Goal: Task Accomplishment & Management: Use online tool/utility

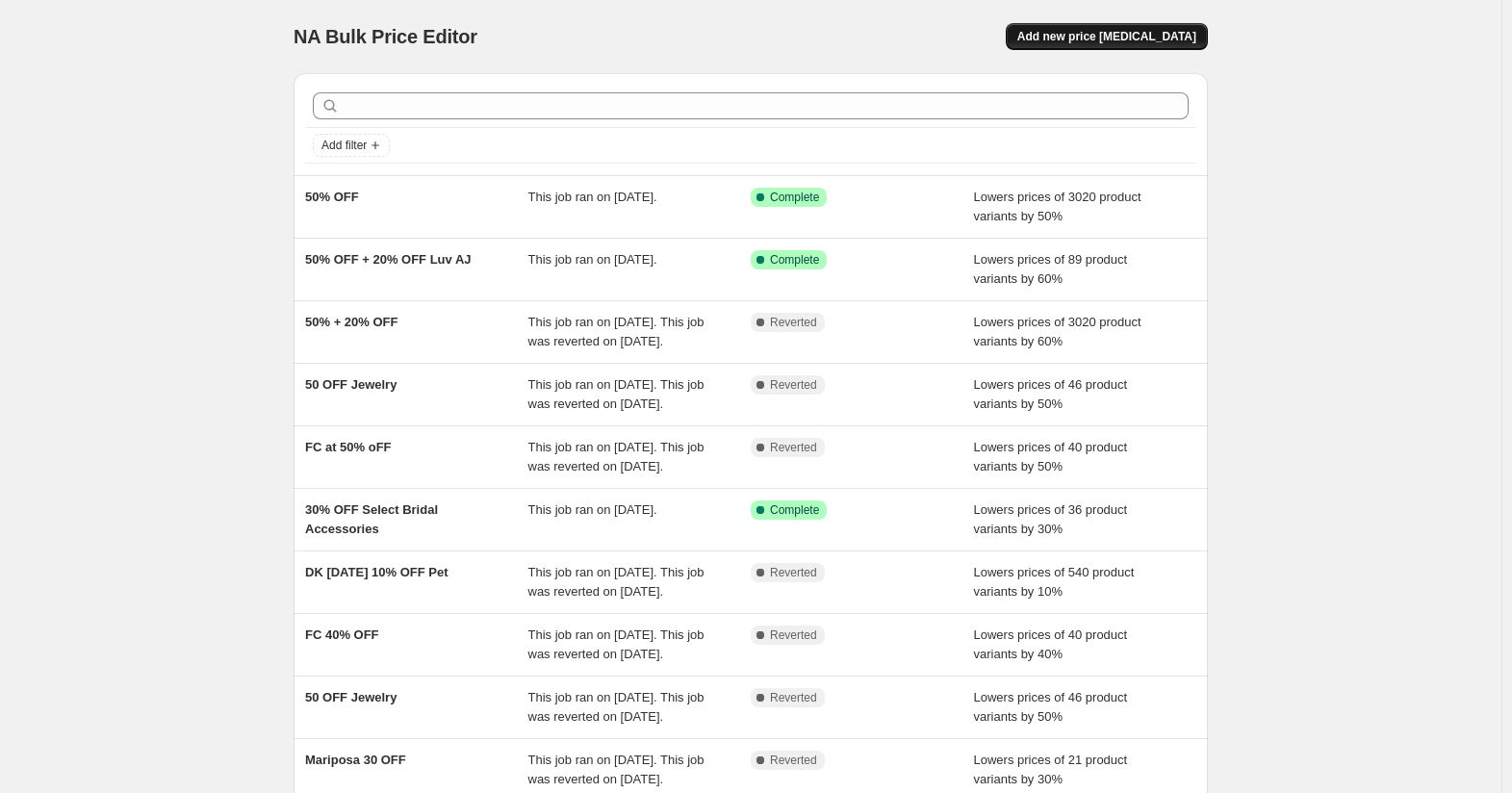
click at [1170, 33] on span "Add new price change job" at bounding box center [1106, 37] width 179 height 16
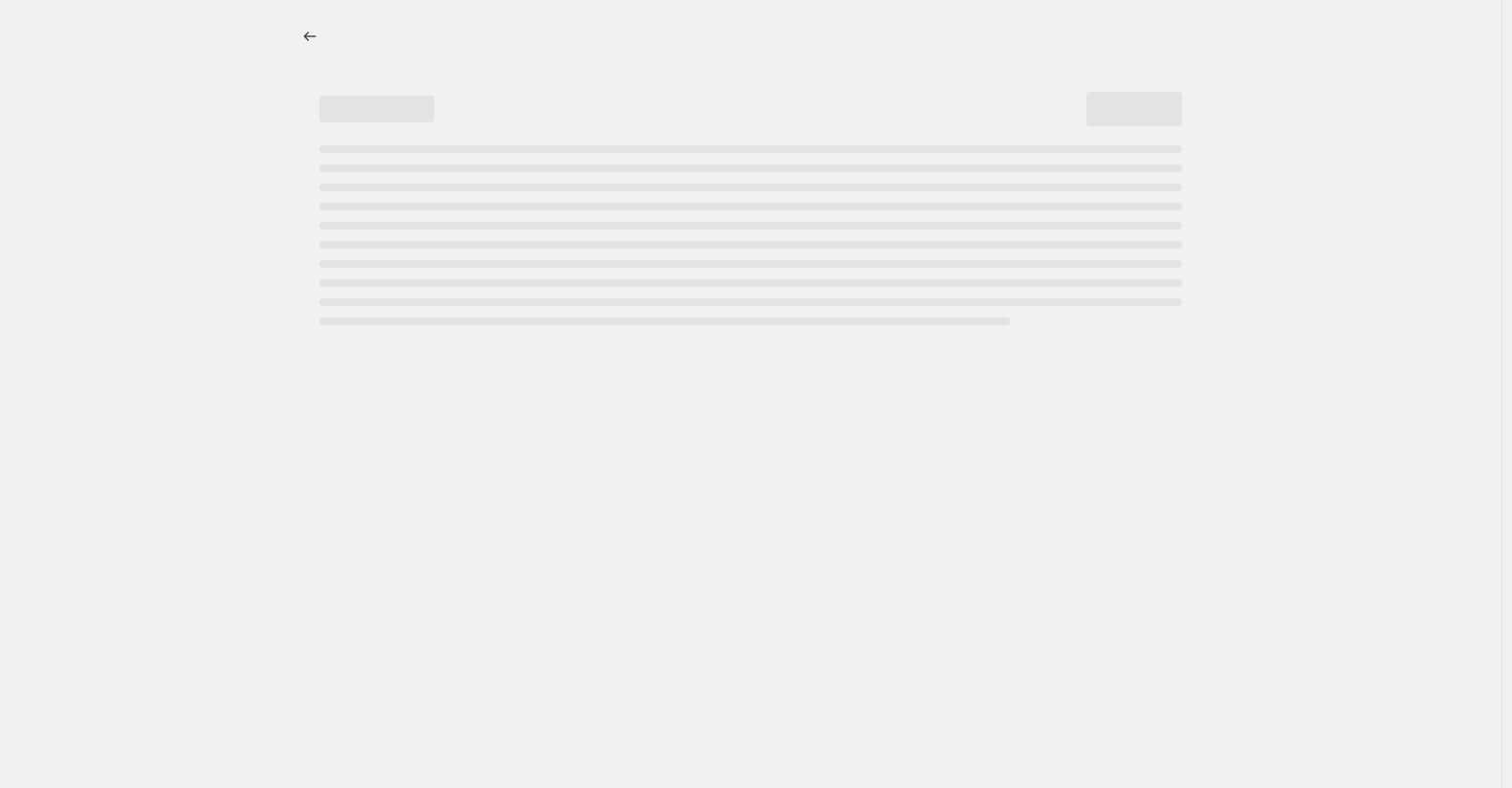
select select "percentage"
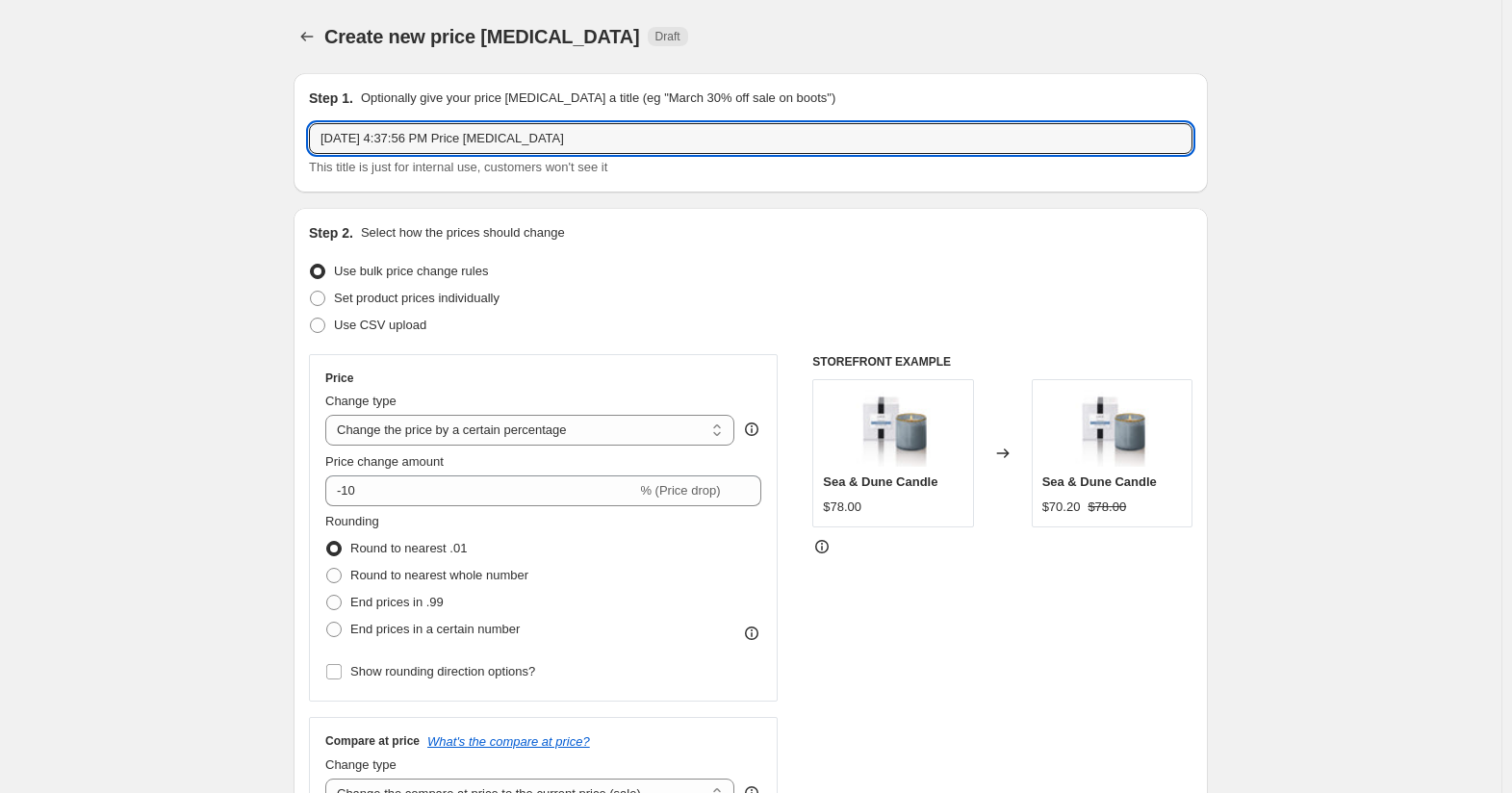
drag, startPoint x: 598, startPoint y: 143, endPoint x: 306, endPoint y: 176, distance: 293.9
click at [306, 176] on div "Step 1. Optionally give your price change job a title (eg "March 30% off sale o…" at bounding box center [751, 133] width 914 height 119
type input "9/15 30% OFF"
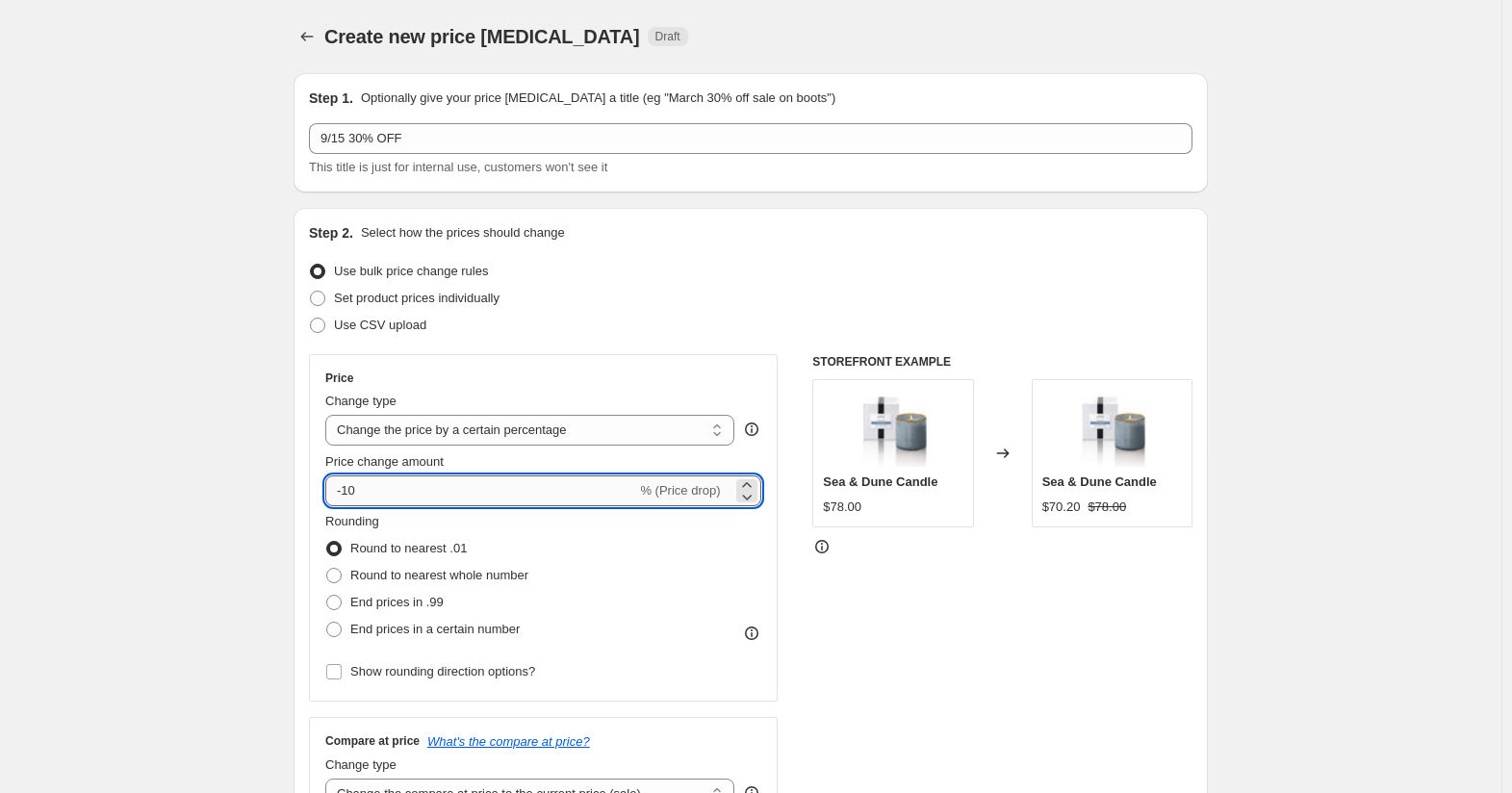
click at [354, 487] on input "-10" at bounding box center [481, 491] width 311 height 31
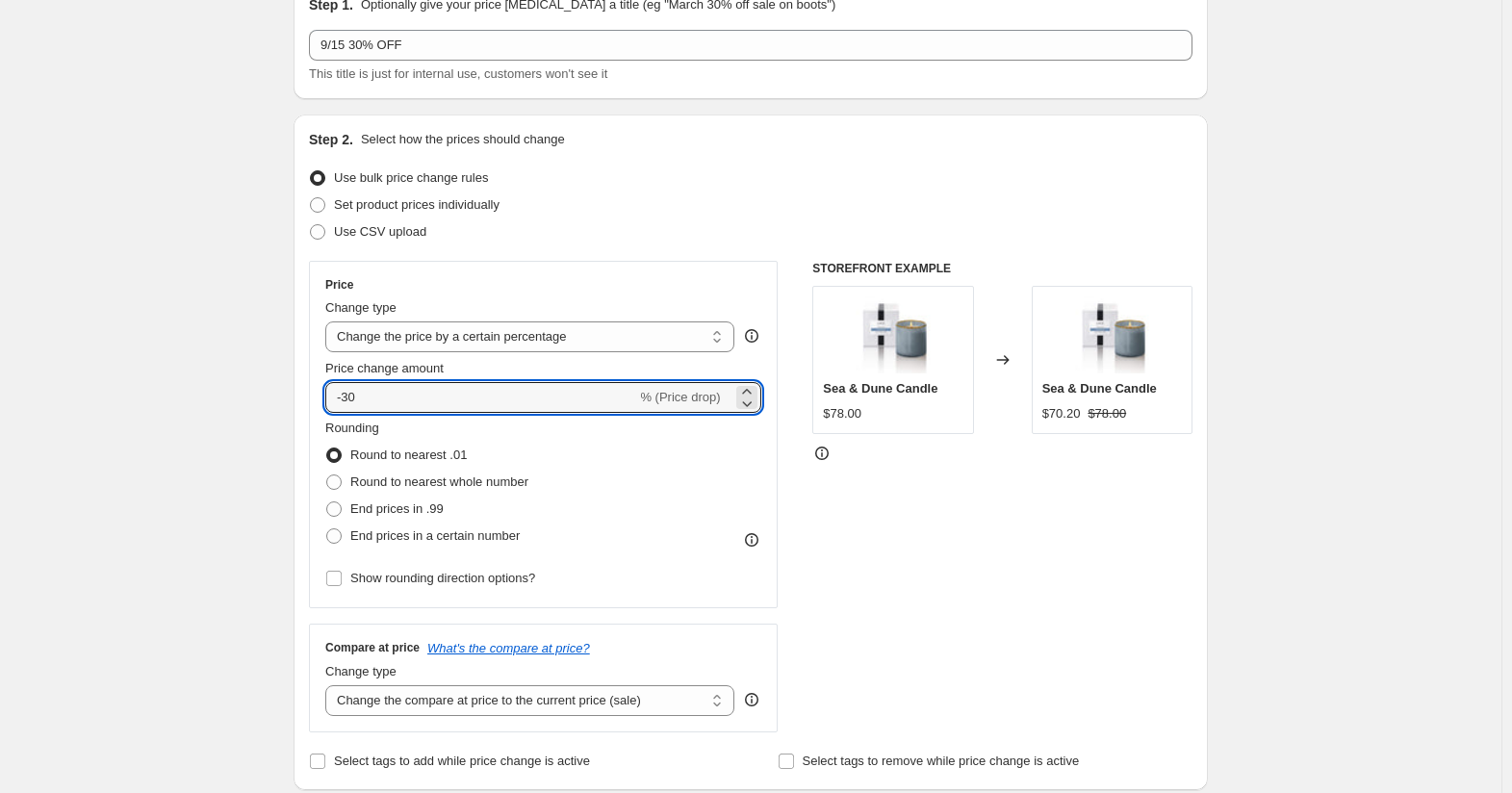
scroll to position [97, 0]
type input "-30"
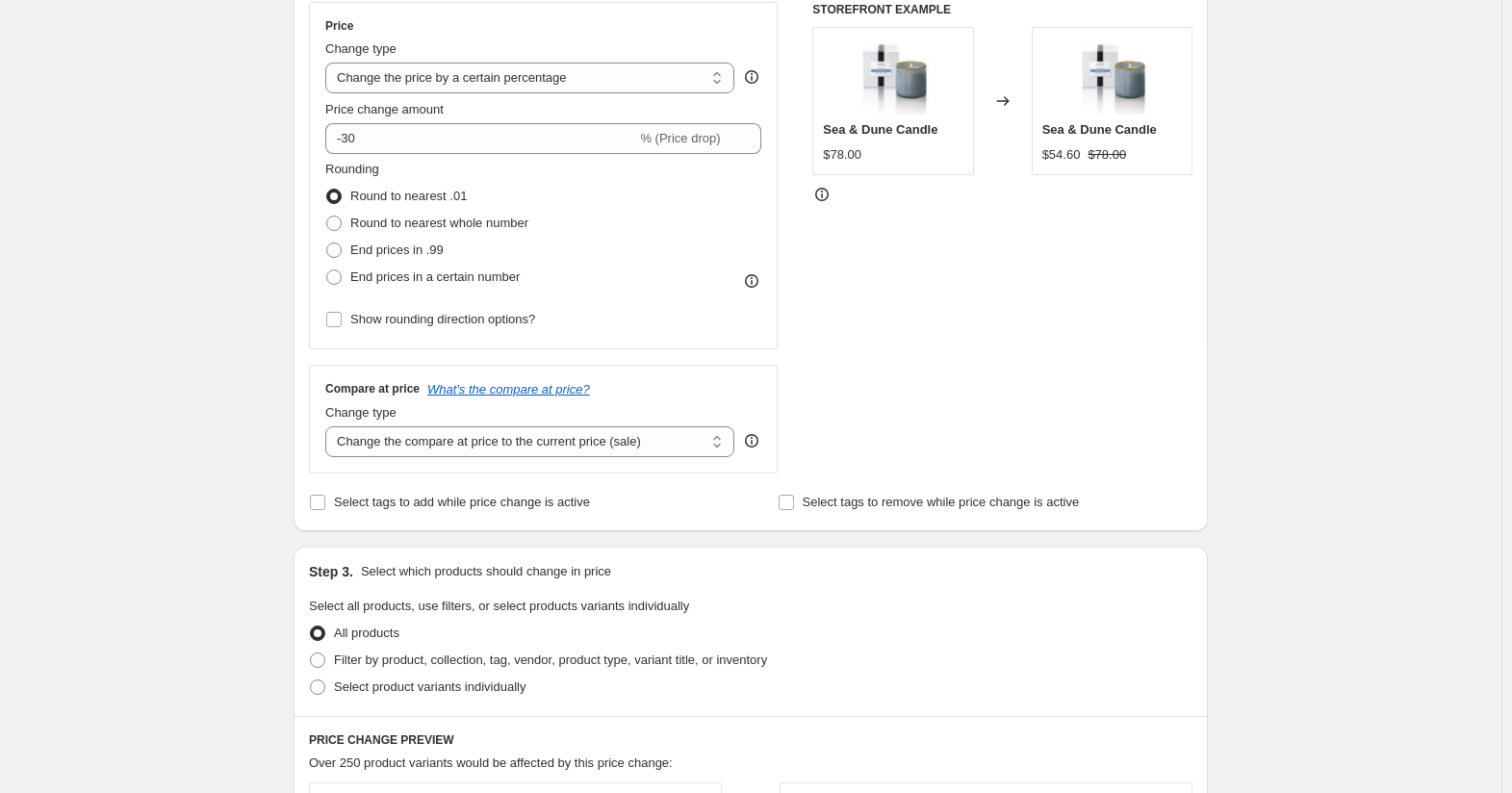
scroll to position [481, 0]
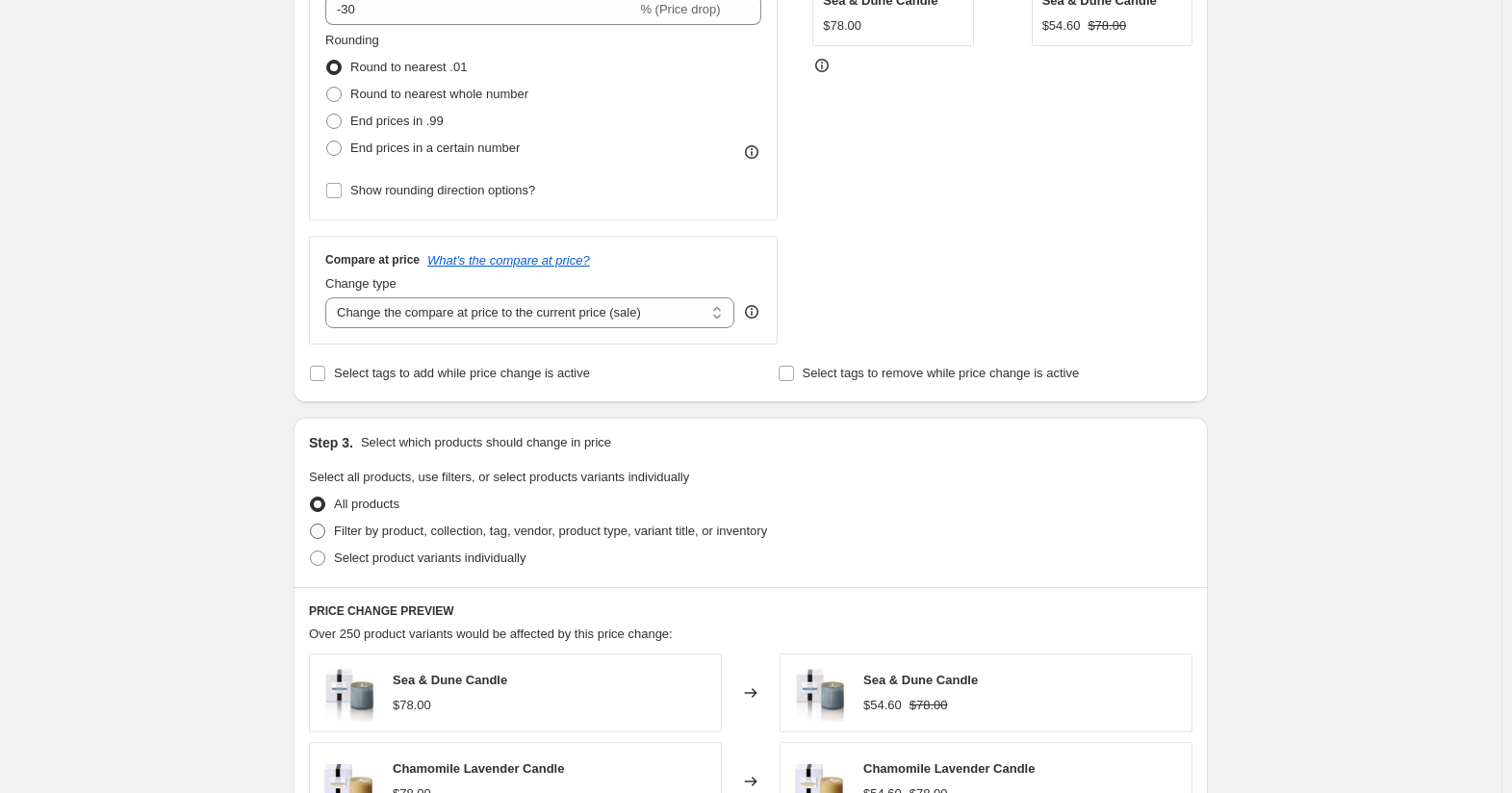
click at [325, 526] on span at bounding box center [317, 531] width 16 height 16
click at [311, 524] on input "Filter by product, collection, tag, vendor, product type, variant title, or inv…" at bounding box center [310, 523] width 1 height 1
radio input "true"
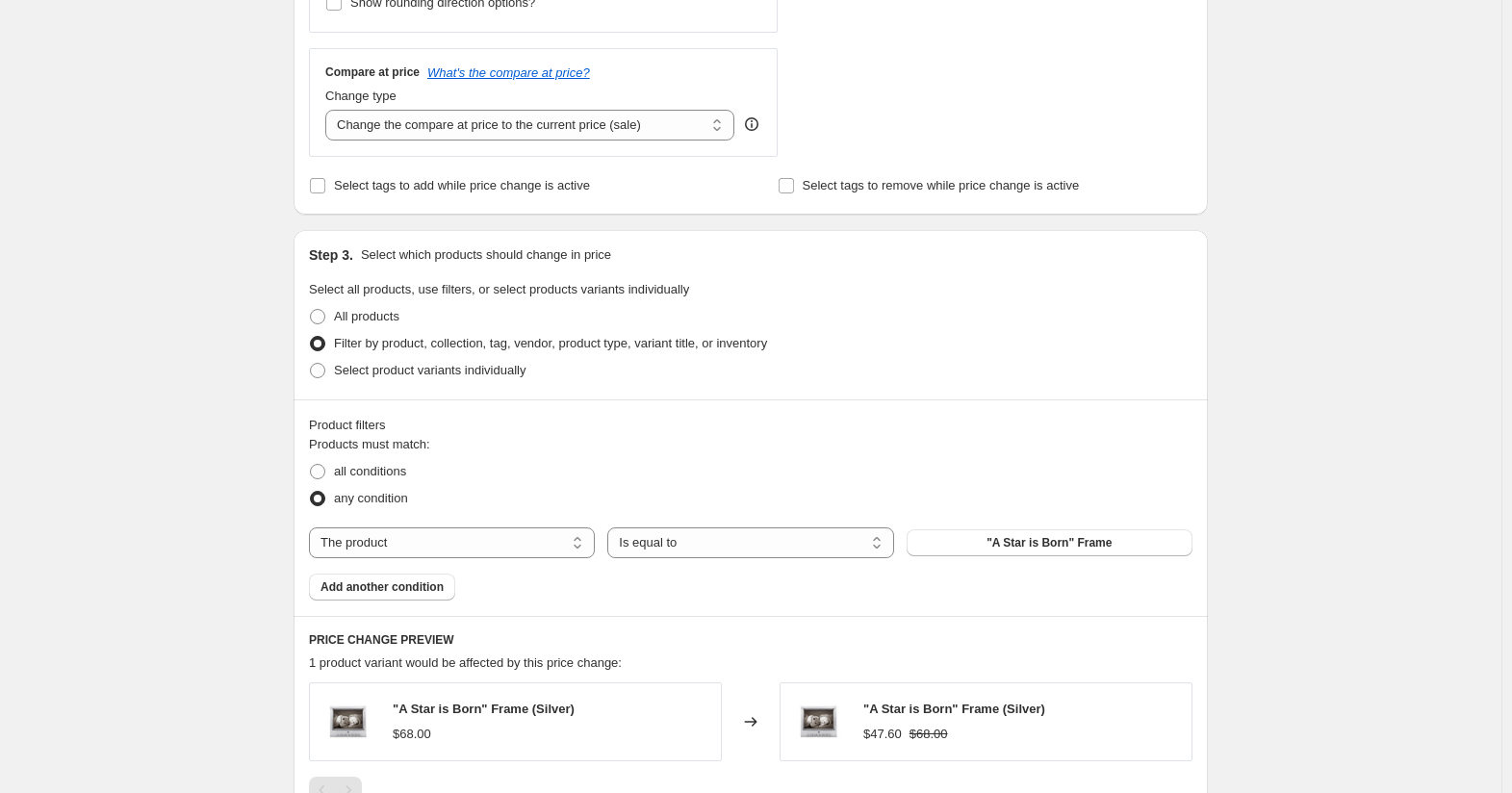
scroll to position [674, 0]
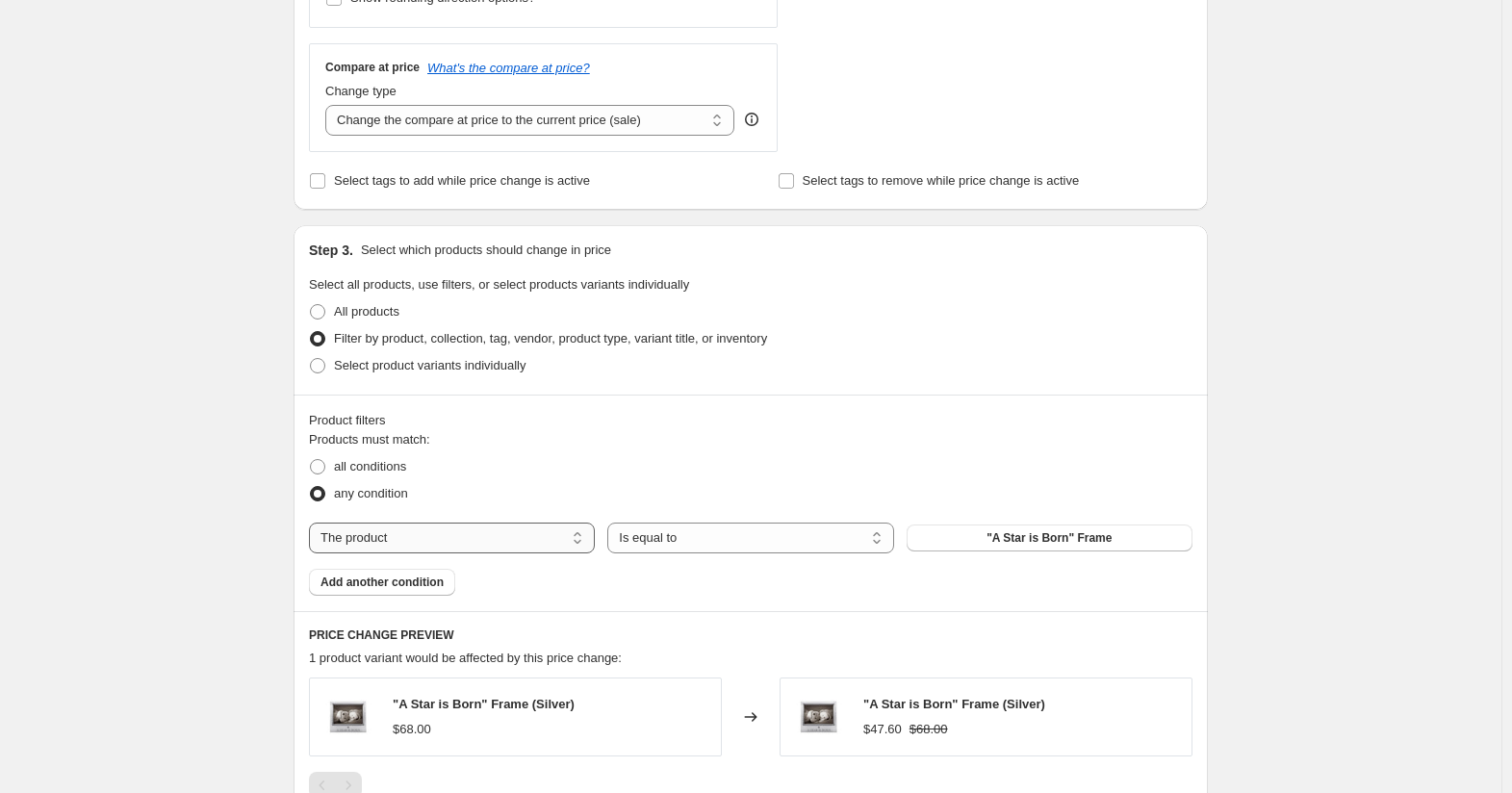
click at [544, 532] on select "The product The product's collection The product's tag The product's vendor The…" at bounding box center [451, 538] width 286 height 31
select select "tag"
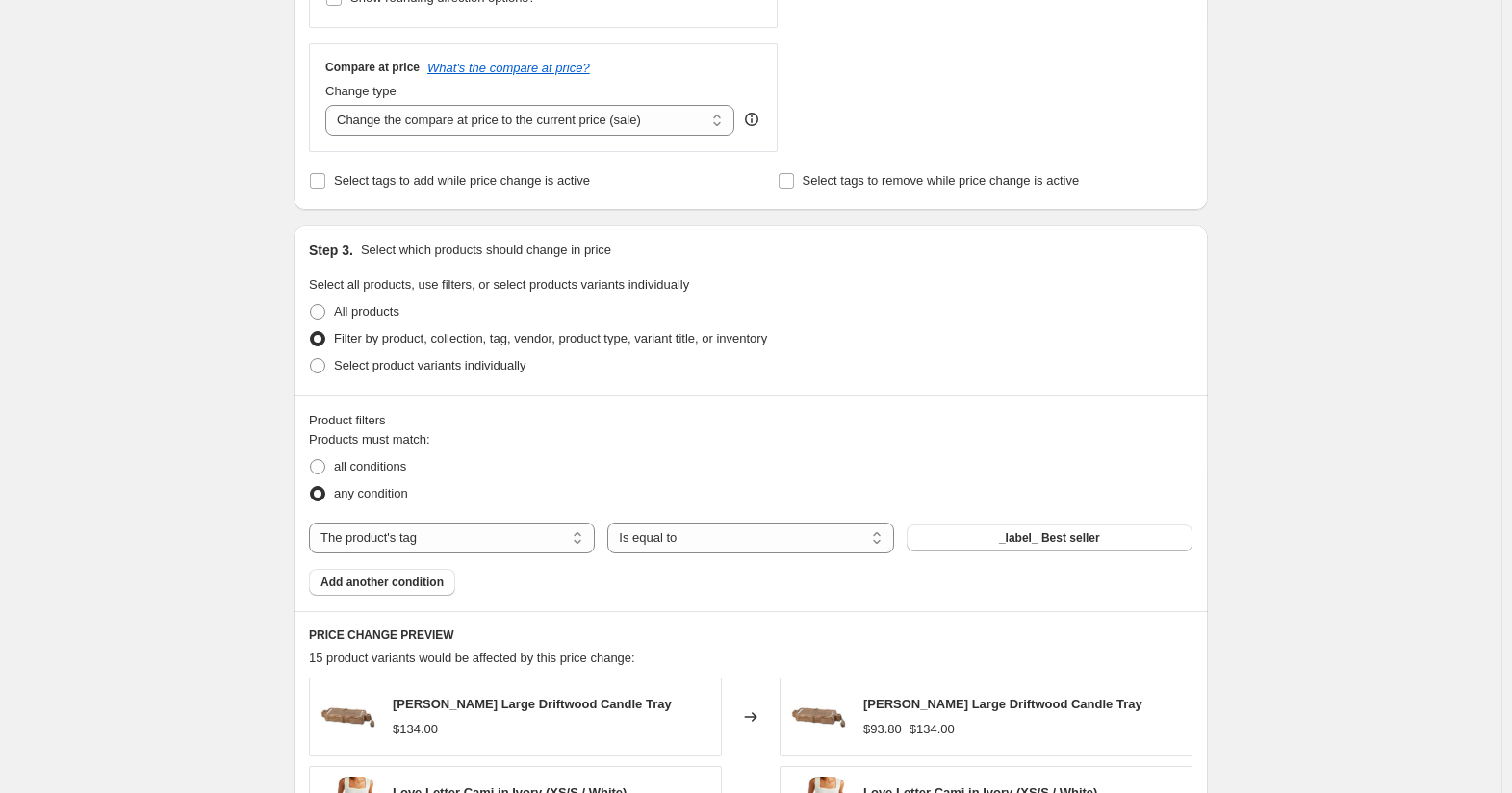
click at [1015, 543] on span "_label_ Best seller" at bounding box center [1049, 538] width 101 height 16
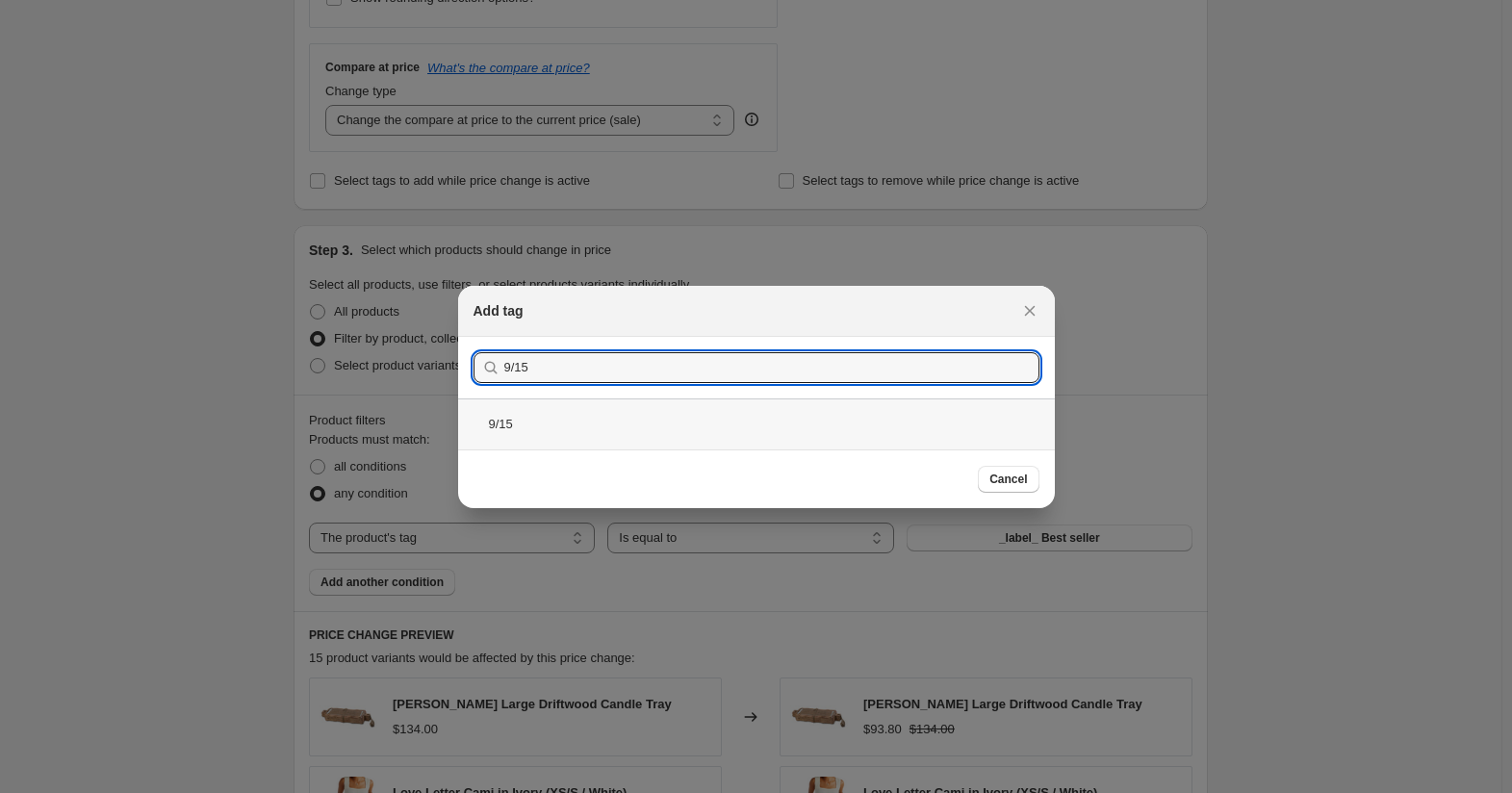
type input "9/15"
click at [570, 426] on div "9/15" at bounding box center [756, 424] width 597 height 51
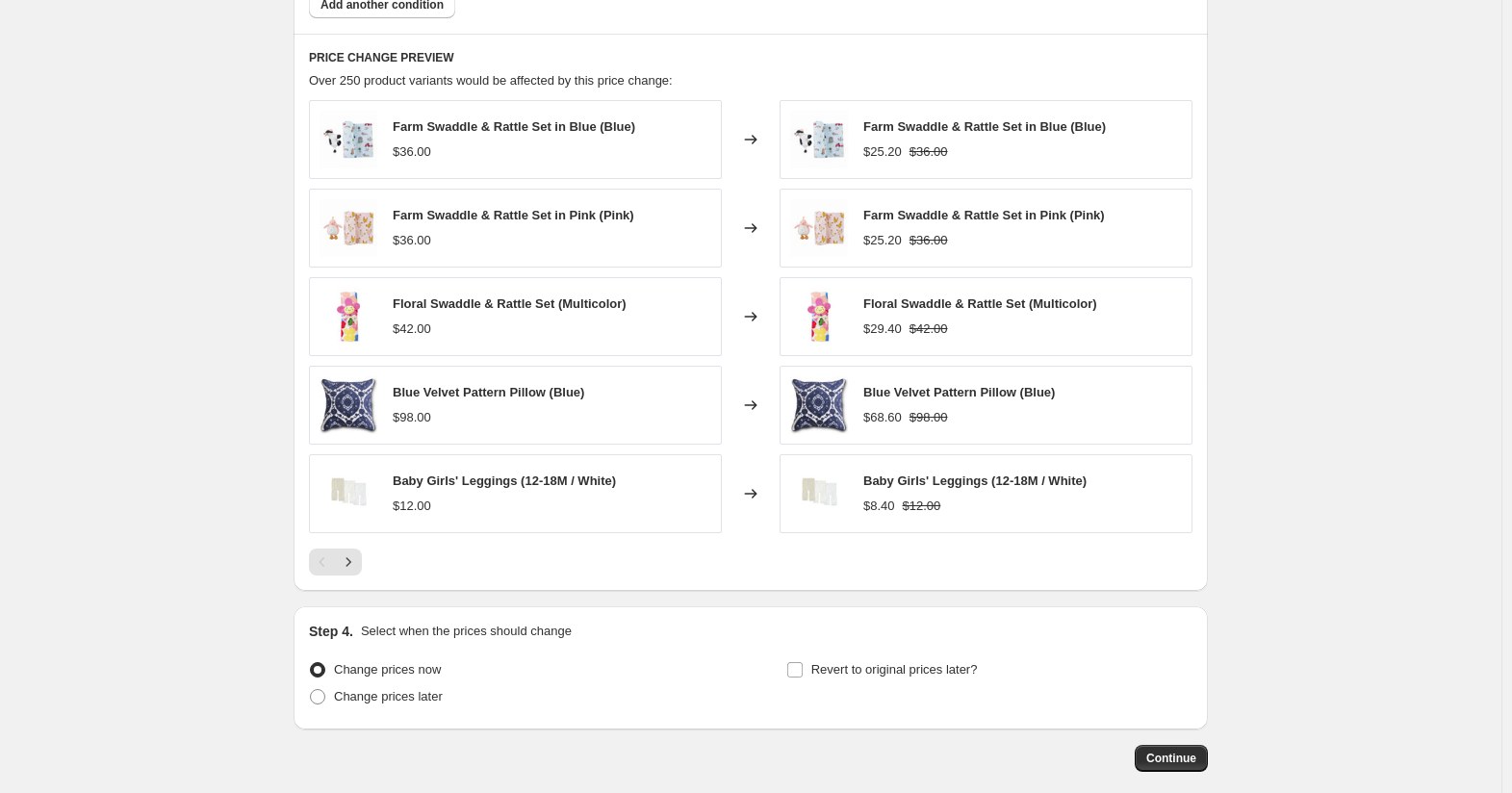
scroll to position [1347, 0]
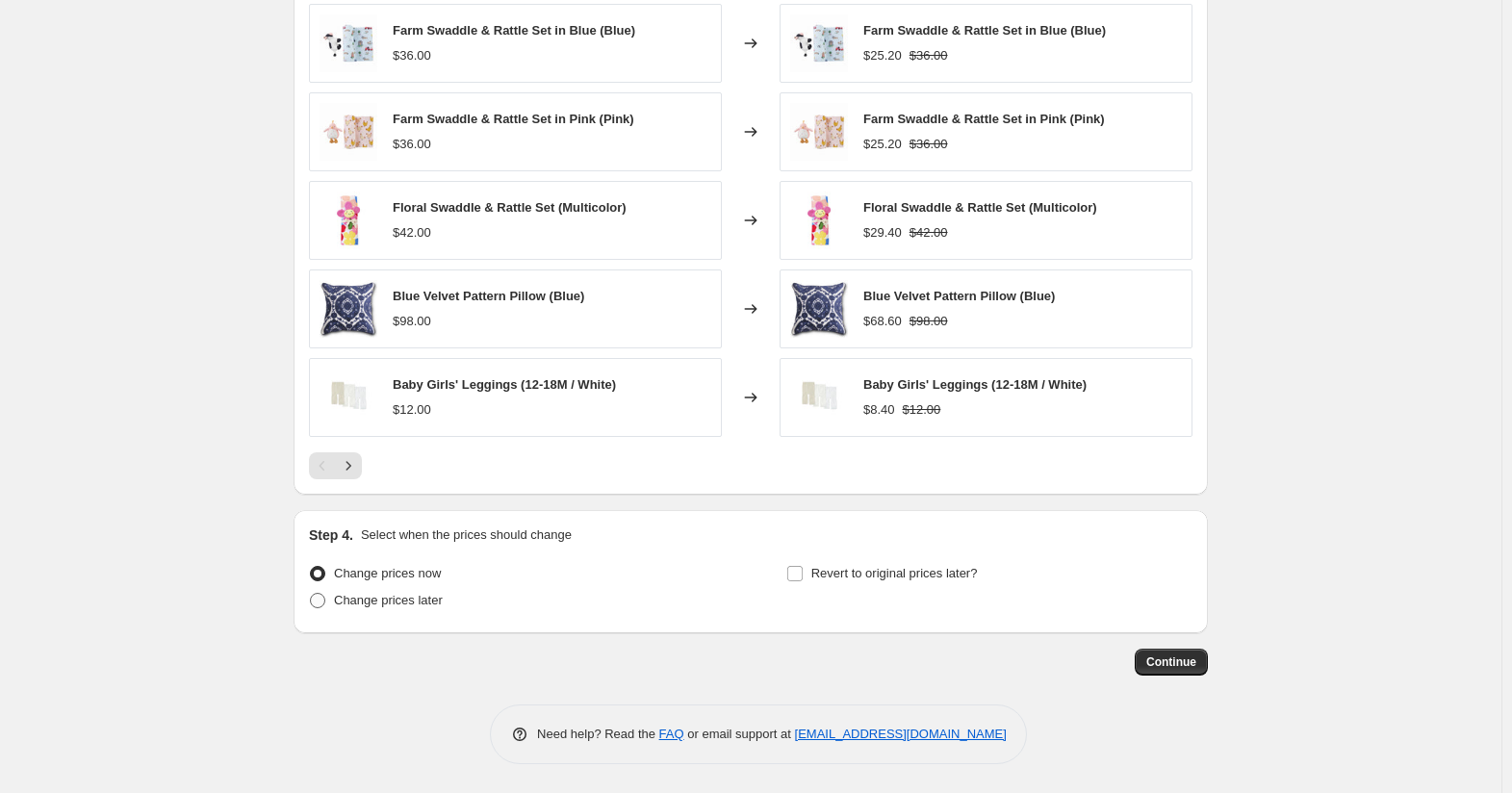
click at [325, 603] on span at bounding box center [317, 601] width 16 height 16
click at [311, 594] on input "Change prices later" at bounding box center [310, 593] width 1 height 1
radio input "true"
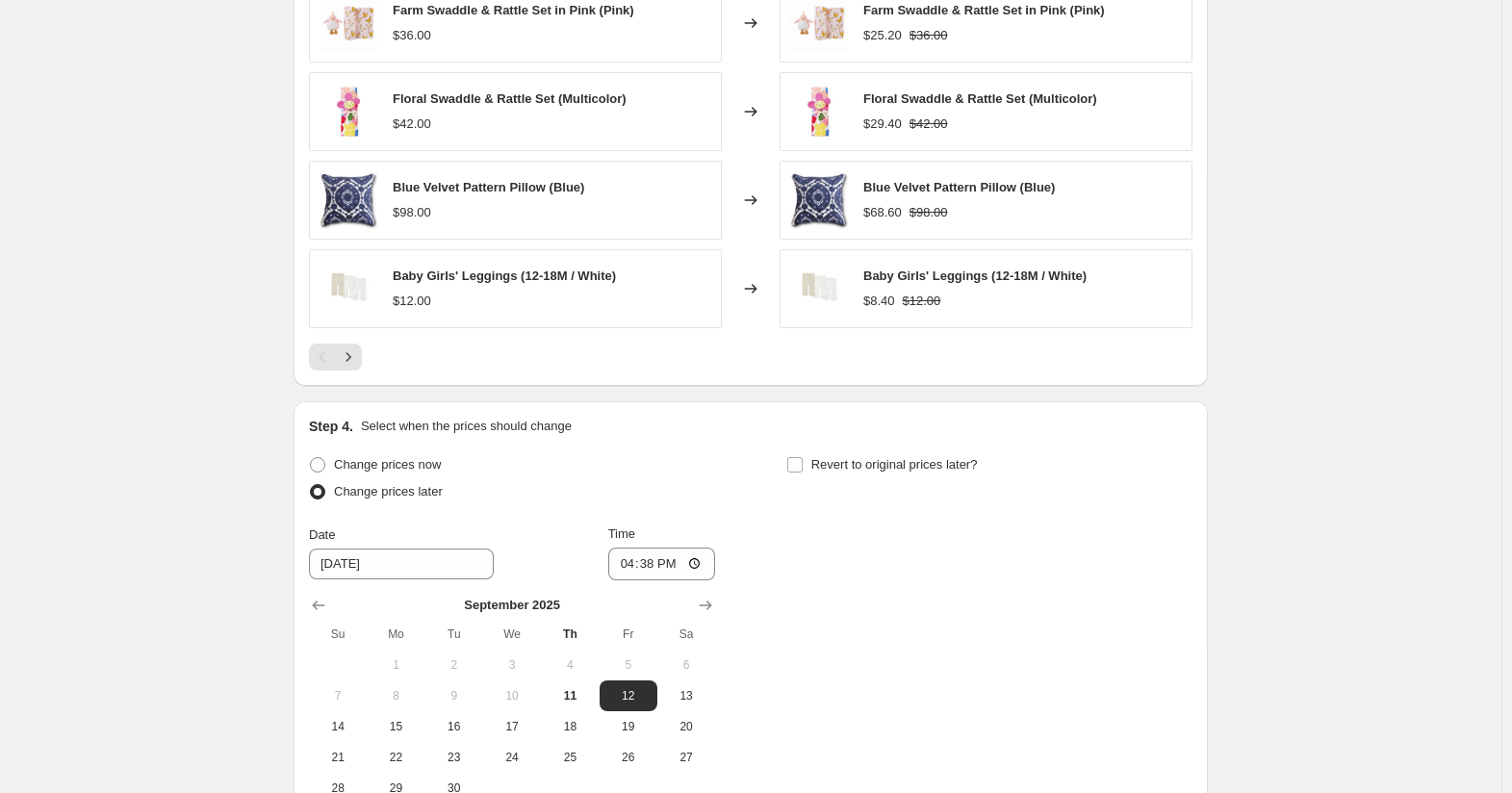
scroll to position [1539, 0]
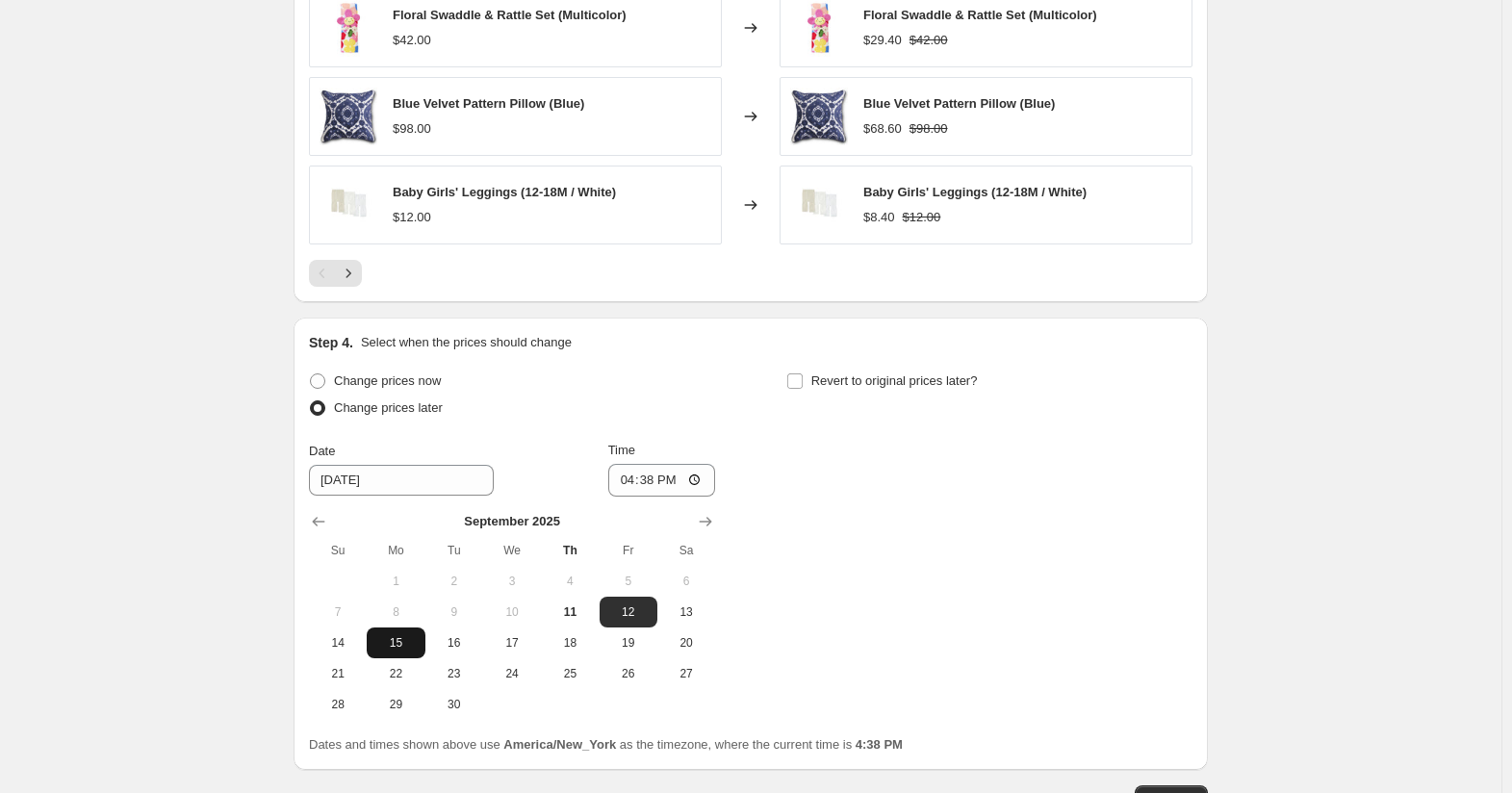
click at [401, 649] on span "15" at bounding box center [395, 643] width 42 height 16
type input "9/15/2025"
click at [704, 480] on input "16:38" at bounding box center [662, 480] width 107 height 33
type input "03:00"
click at [896, 516] on div "Change prices now Change prices later Date 9/15/2025 Time 03:00 September 2025 …" at bounding box center [750, 543] width 884 height 353
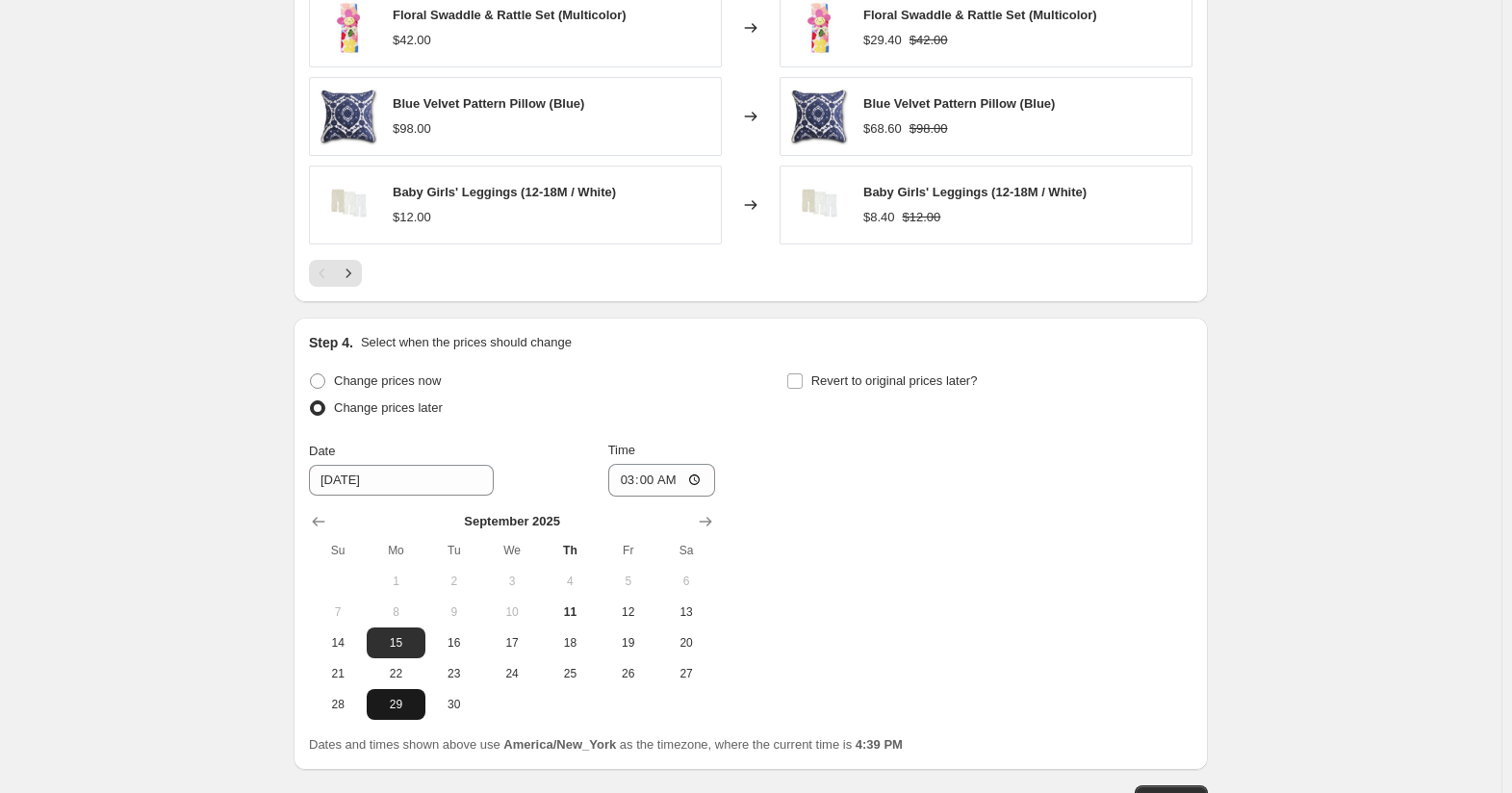
click at [408, 715] on button "29" at bounding box center [395, 704] width 58 height 31
click at [402, 641] on span "15" at bounding box center [395, 643] width 42 height 16
type input "9/15/2025"
click at [798, 373] on input "Revert to original prices later?" at bounding box center [795, 381] width 16 height 16
checkbox input "true"
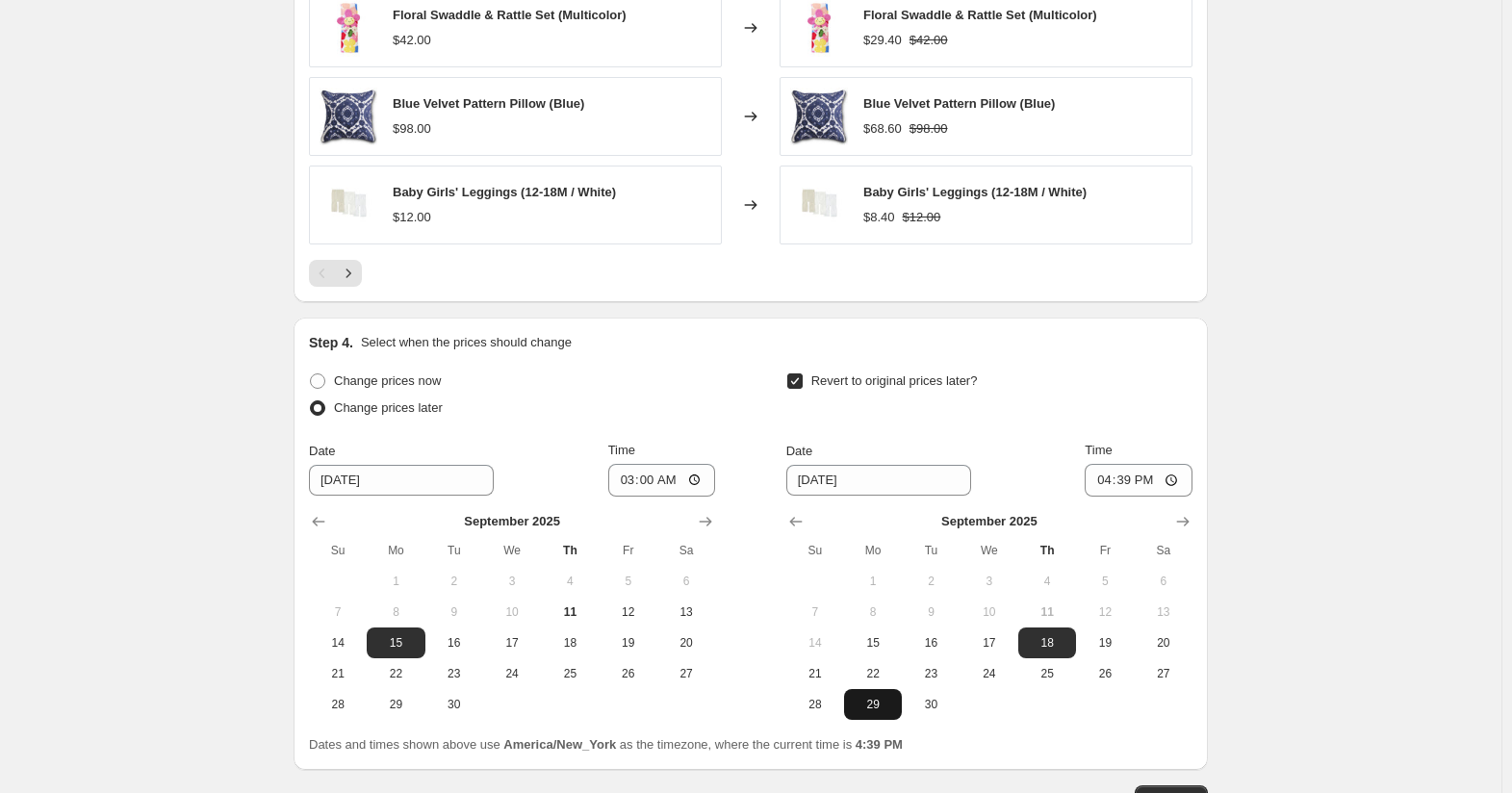
click at [871, 704] on span "29" at bounding box center [872, 704] width 42 height 16
type input "9/29/2025"
click at [1131, 484] on input "16:39" at bounding box center [1138, 480] width 107 height 33
click at [1176, 480] on input "16:39" at bounding box center [1138, 480] width 107 height 33
type input "03:00"
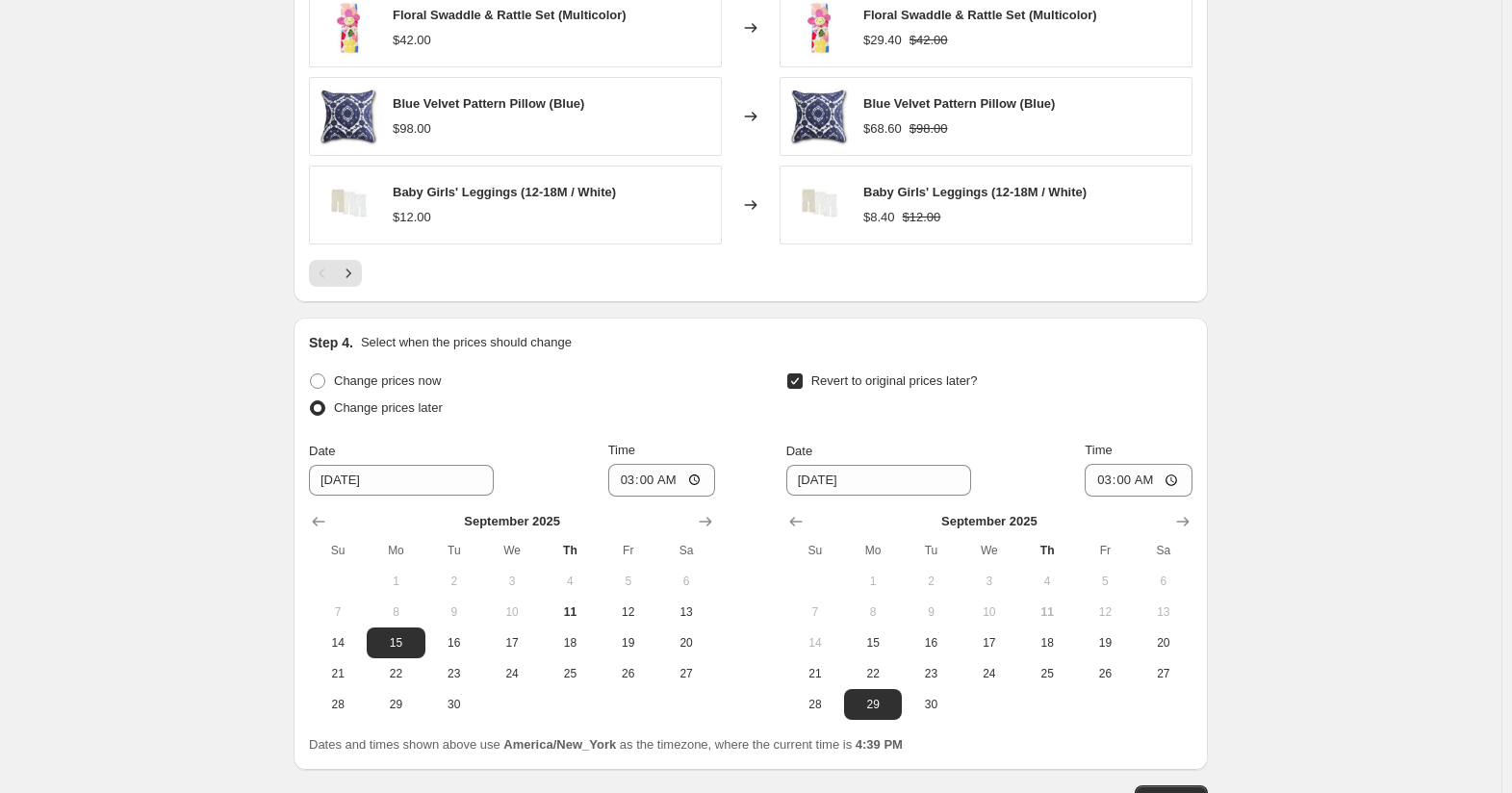
click at [1162, 405] on div "Revert to original prices later?" at bounding box center [989, 396] width 406 height 58
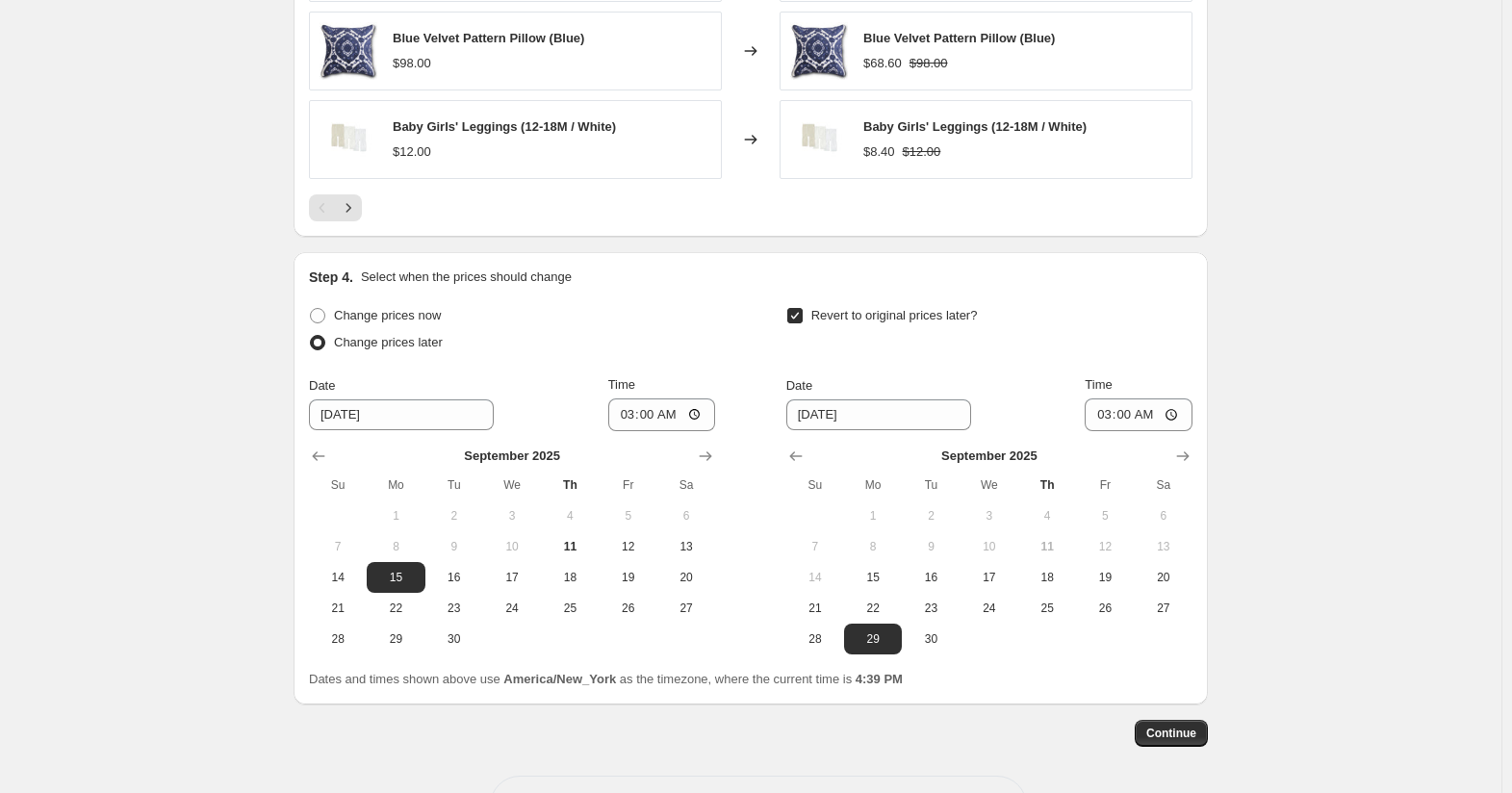
scroll to position [1677, 0]
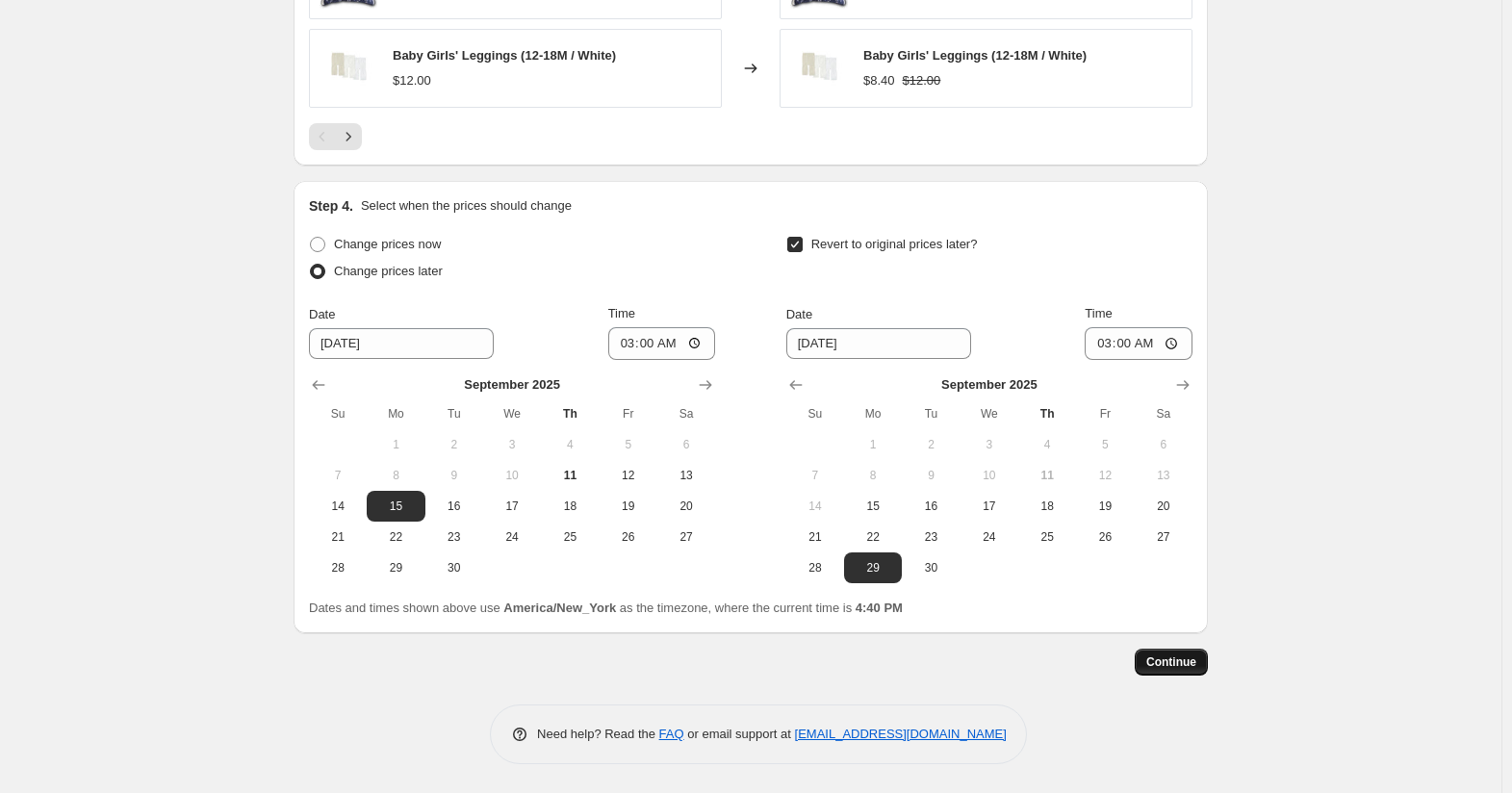
click at [1177, 663] on span "Continue" at bounding box center [1170, 662] width 50 height 16
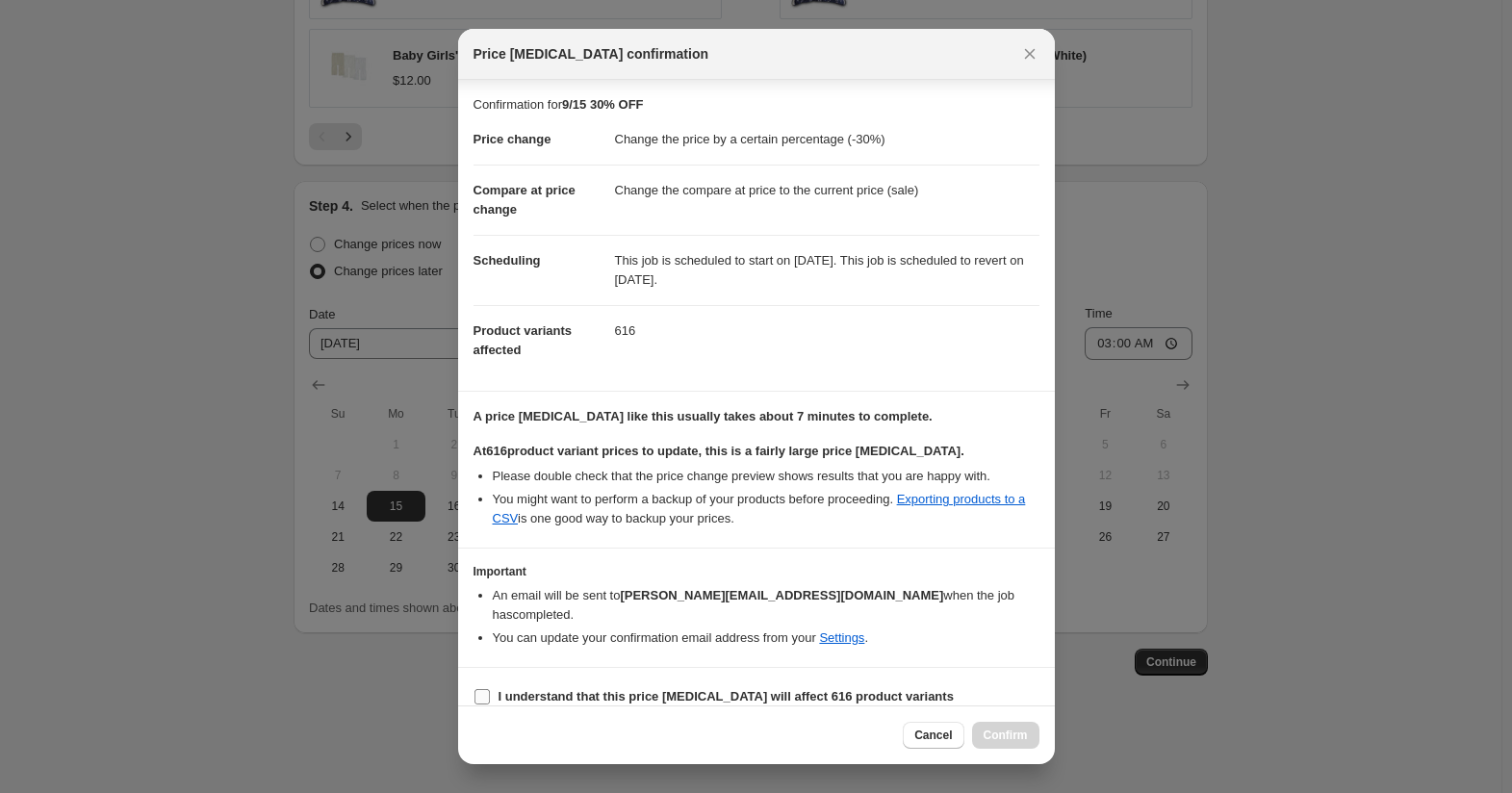
scroll to position [1, 0]
click at [483, 688] on input "I understand that this price change job will affect 616 product variants" at bounding box center [483, 695] width 16 height 16
checkbox input "true"
click at [999, 736] on span "Confirm" at bounding box center [1005, 735] width 44 height 16
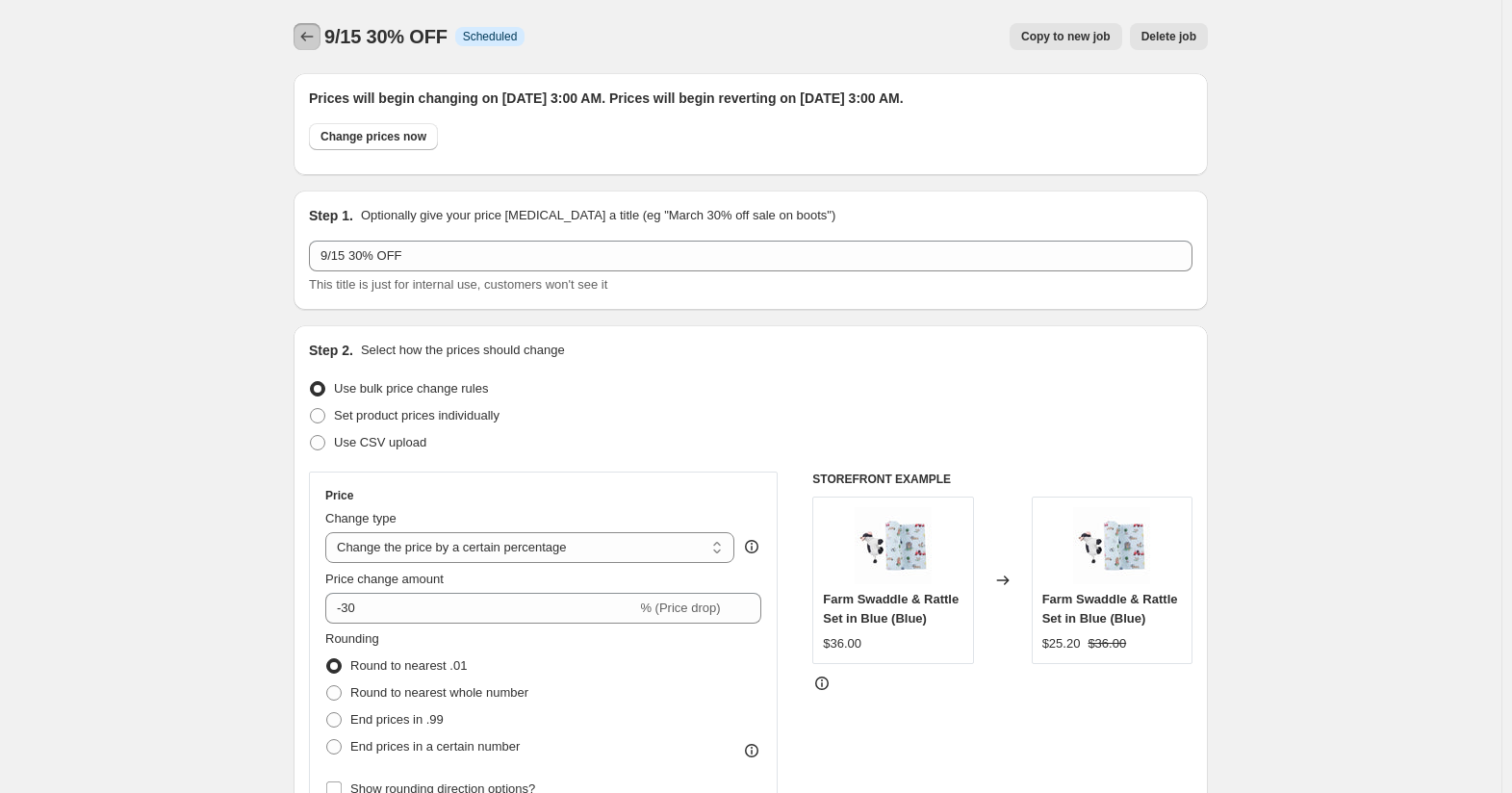
click at [305, 29] on icon "Price change jobs" at bounding box center [307, 37] width 20 height 20
